Goal: Go to known website: Access a specific website the user already knows

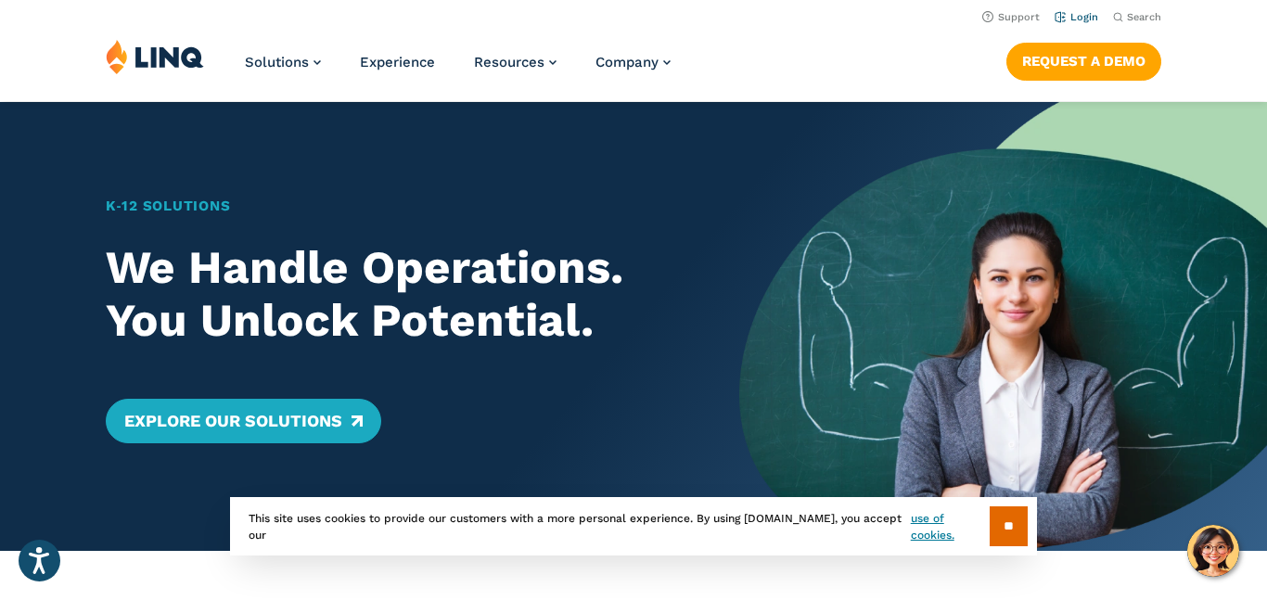
click at [1070, 16] on link "Login" at bounding box center [1076, 17] width 44 height 12
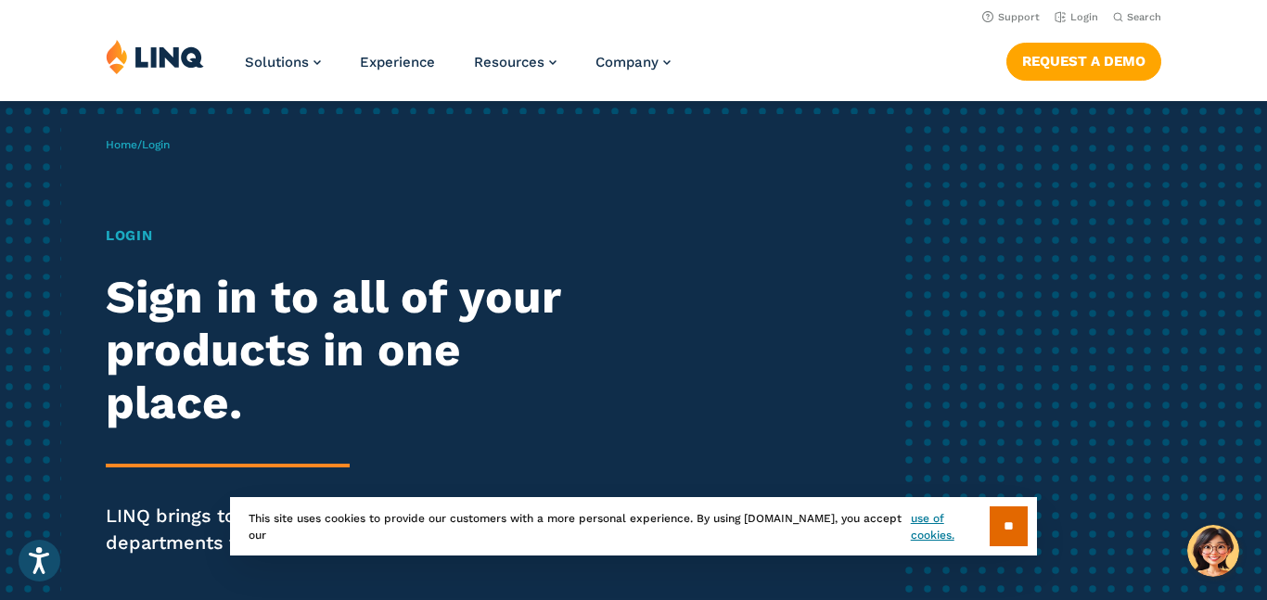
scroll to position [57, 0]
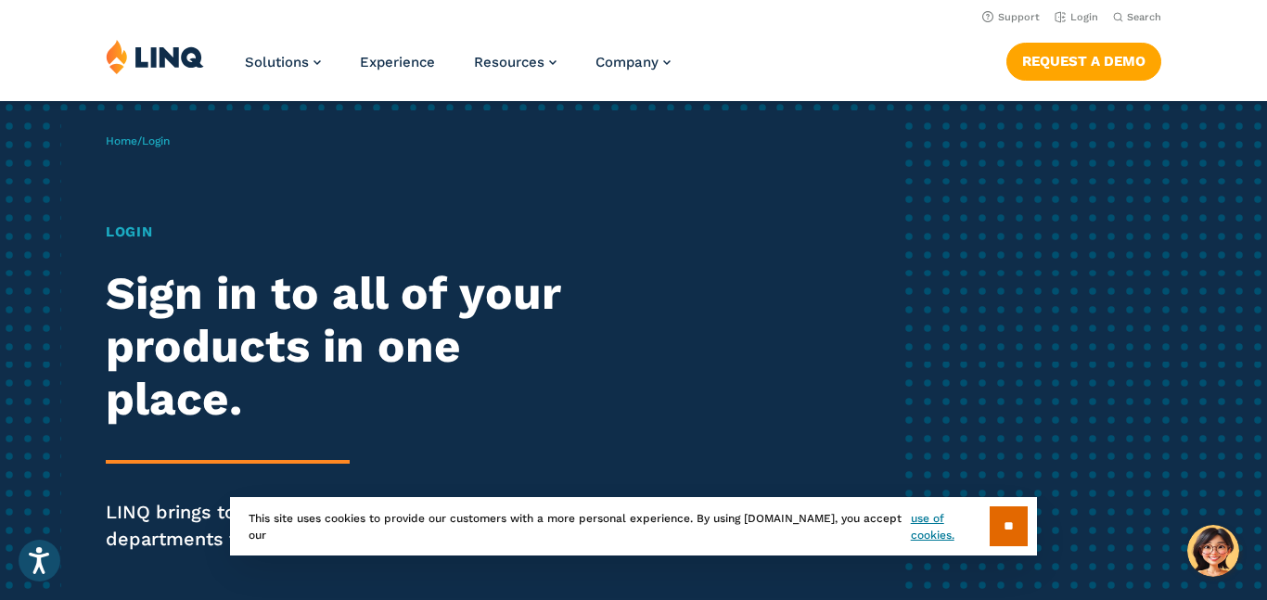
click at [141, 232] on h1 "Login" at bounding box center [350, 232] width 488 height 21
click at [134, 230] on h1 "Login" at bounding box center [350, 232] width 488 height 21
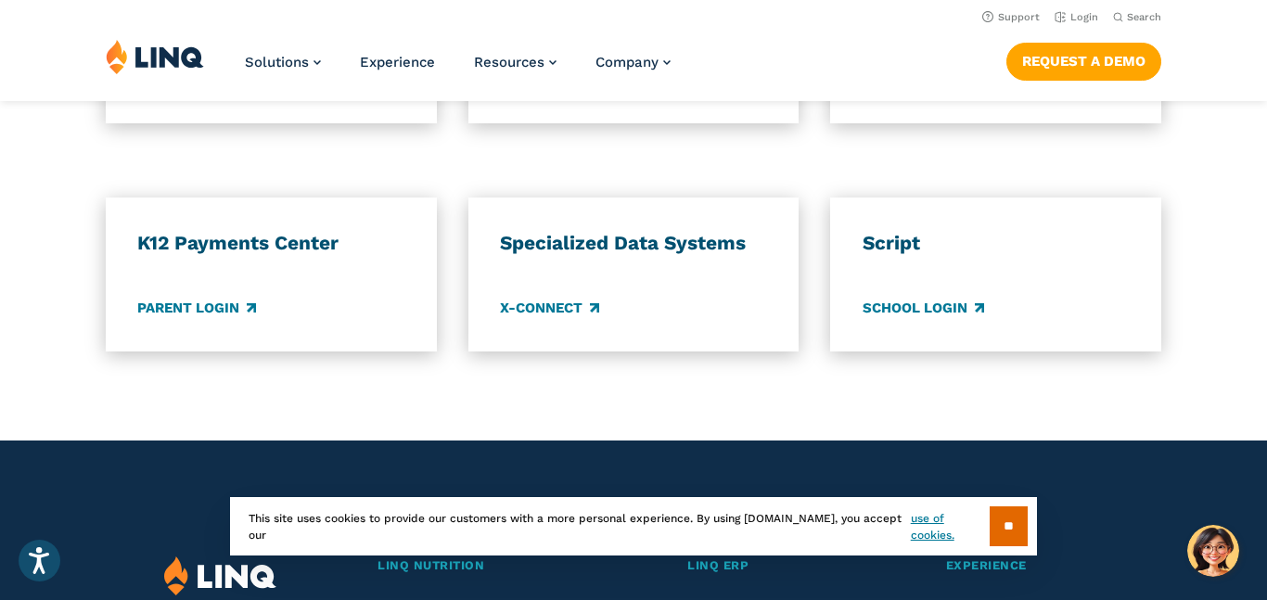
scroll to position [1131, 0]
